Goal: Entertainment & Leisure: Consume media (video, audio)

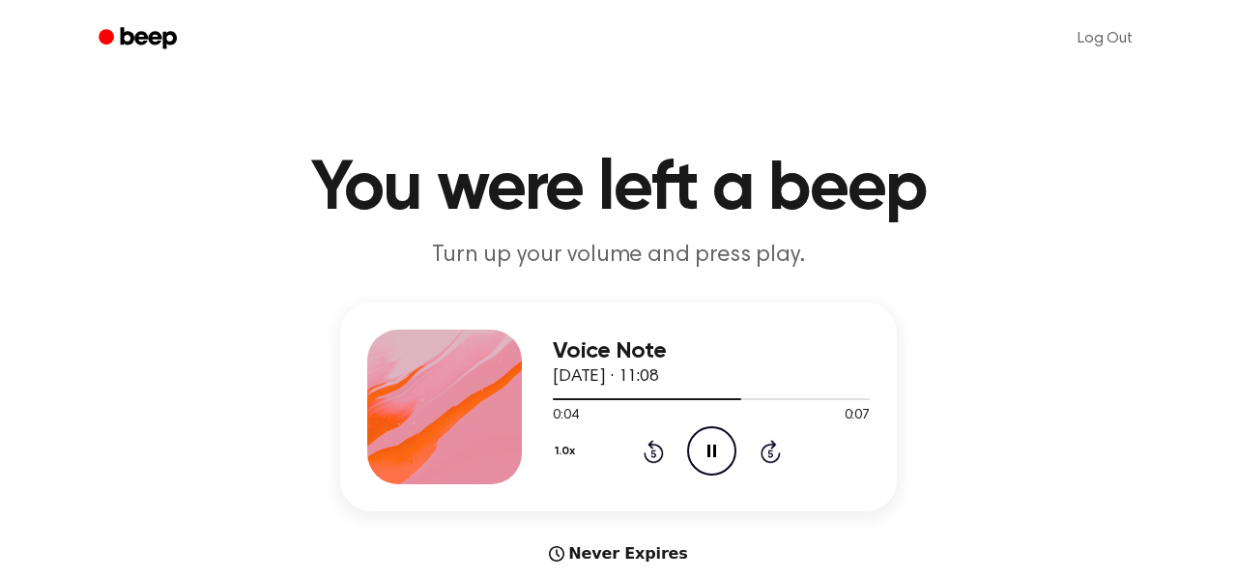
click at [646, 447] on icon "Rewind 5 seconds" at bounding box center [653, 451] width 21 height 25
click at [655, 449] on icon "Rewind 5 seconds" at bounding box center [653, 451] width 21 height 25
click at [657, 445] on icon at bounding box center [654, 451] width 20 height 23
